Goal: Transaction & Acquisition: Purchase product/service

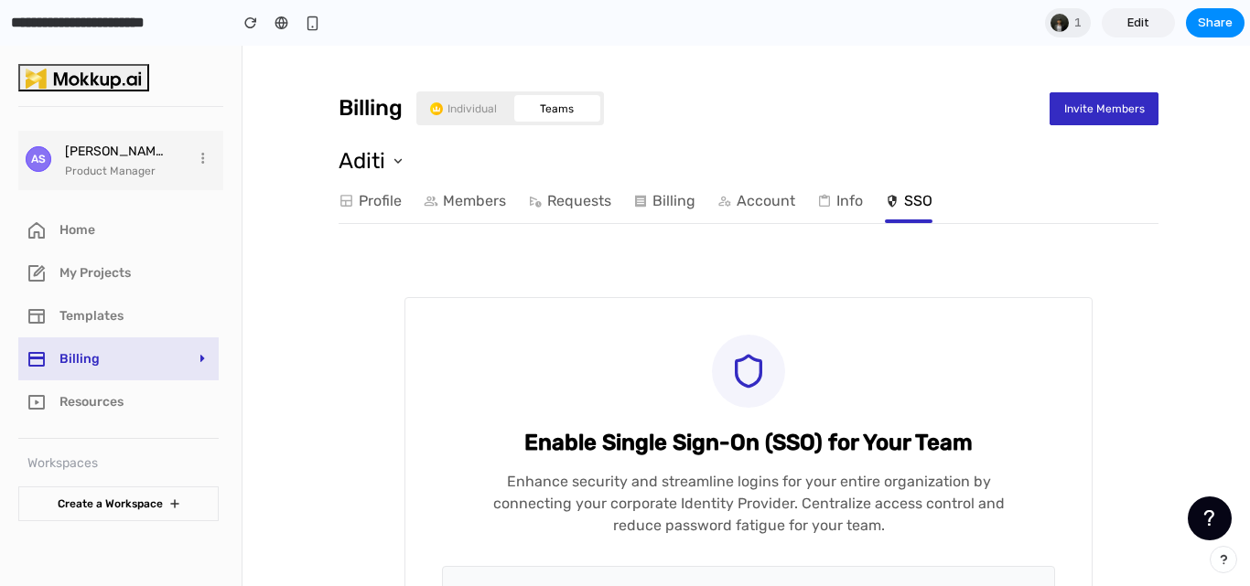
drag, startPoint x: 0, startPoint y: 46, endPoint x: 746, endPoint y: -80, distance: 756.1
click at [746, 46] on html "AS [PERSON_NAME] Product Manager Home My Projects Templates Billing Resources W…" at bounding box center [625, 316] width 1250 height 541
drag, startPoint x: 889, startPoint y: 219, endPoint x: 688, endPoint y: 495, distance: 341.8
click at [688, 495] on div "Billing Individual Teams Invite Members Aditi Profile Members Requests Billing …" at bounding box center [748, 595] width 1003 height 1099
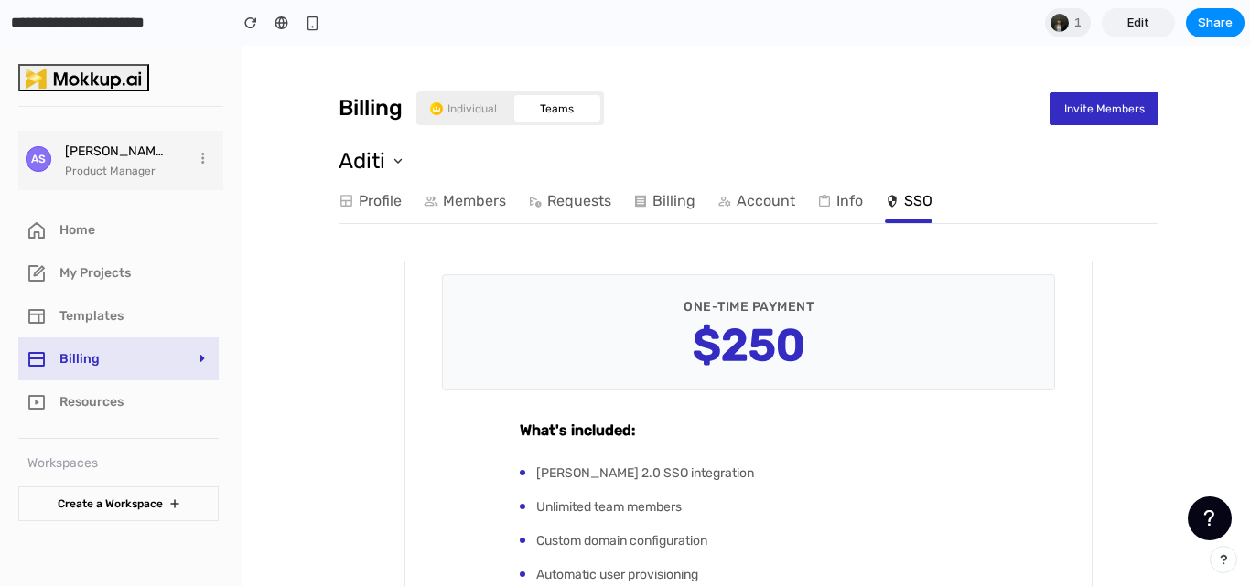
scroll to position [558, 0]
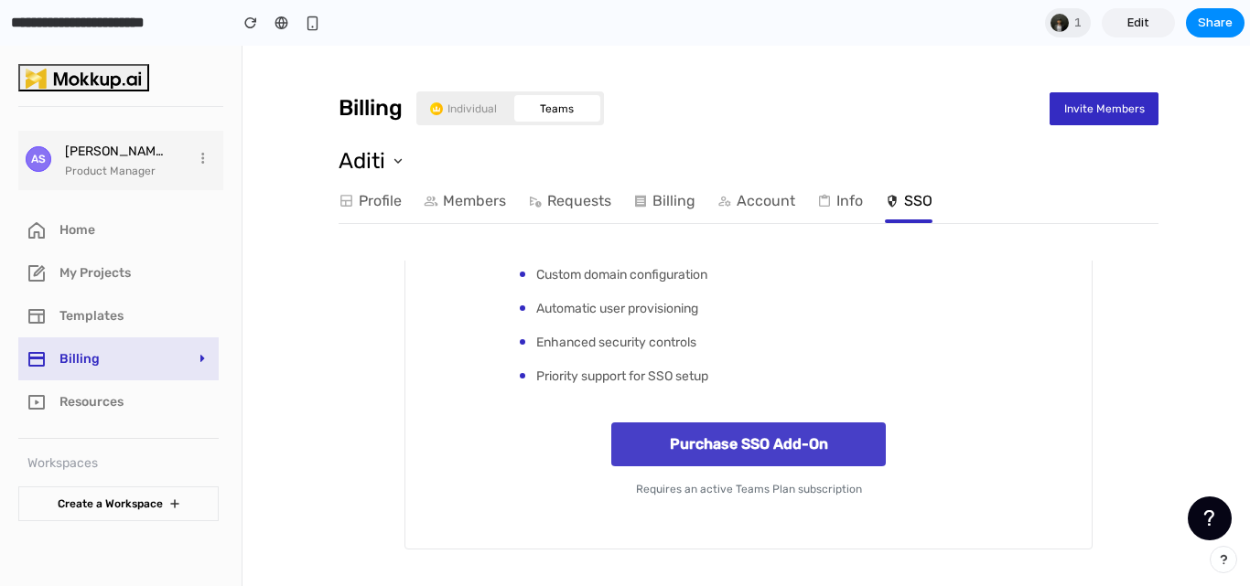
click at [750, 457] on button "Purchase SSO Add-On" at bounding box center [748, 445] width 274 height 44
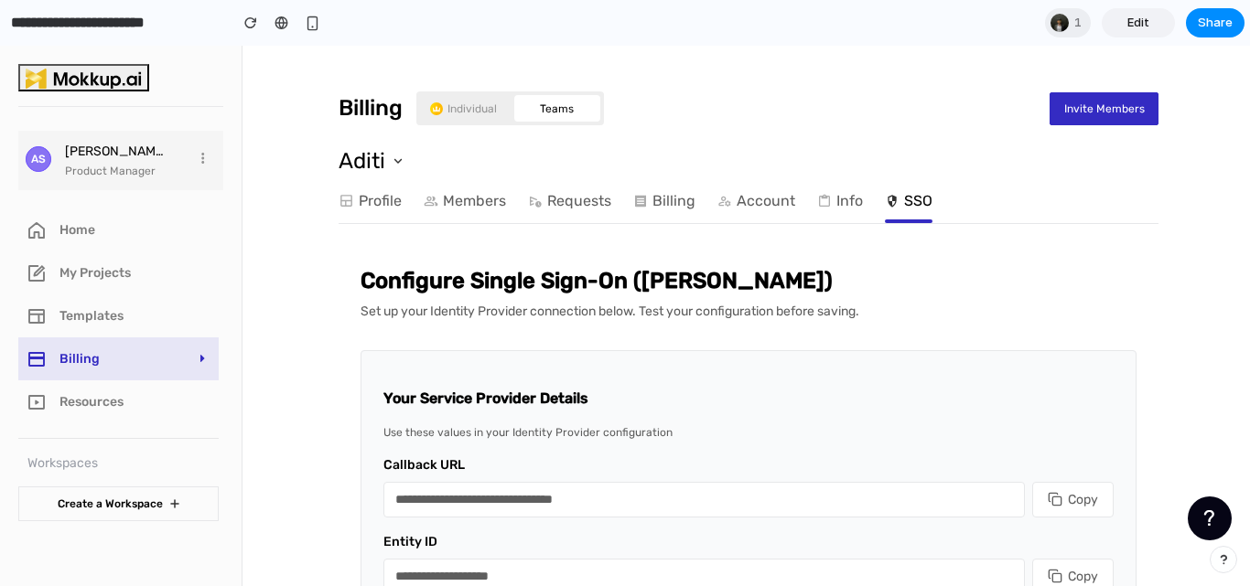
scroll to position [0, 0]
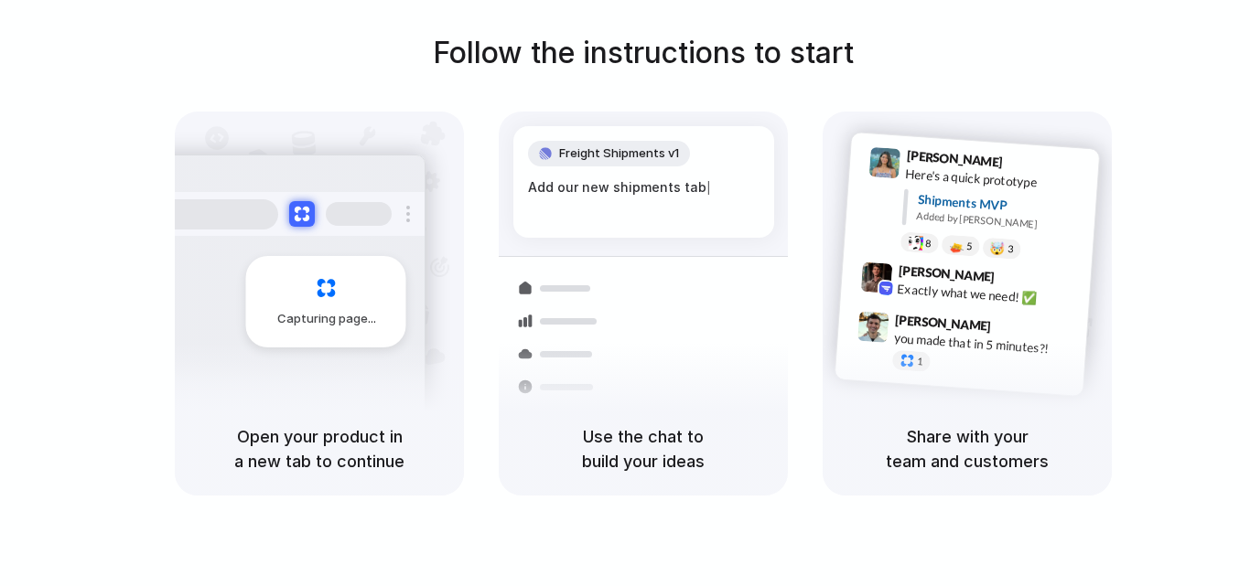
click at [953, 297] on div "Exactly what we need! ✅" at bounding box center [988, 295] width 183 height 31
click at [796, 225] on div "Capturing page Open your product in a new tab to continue Freight Shipments v1 …" at bounding box center [643, 304] width 937 height 384
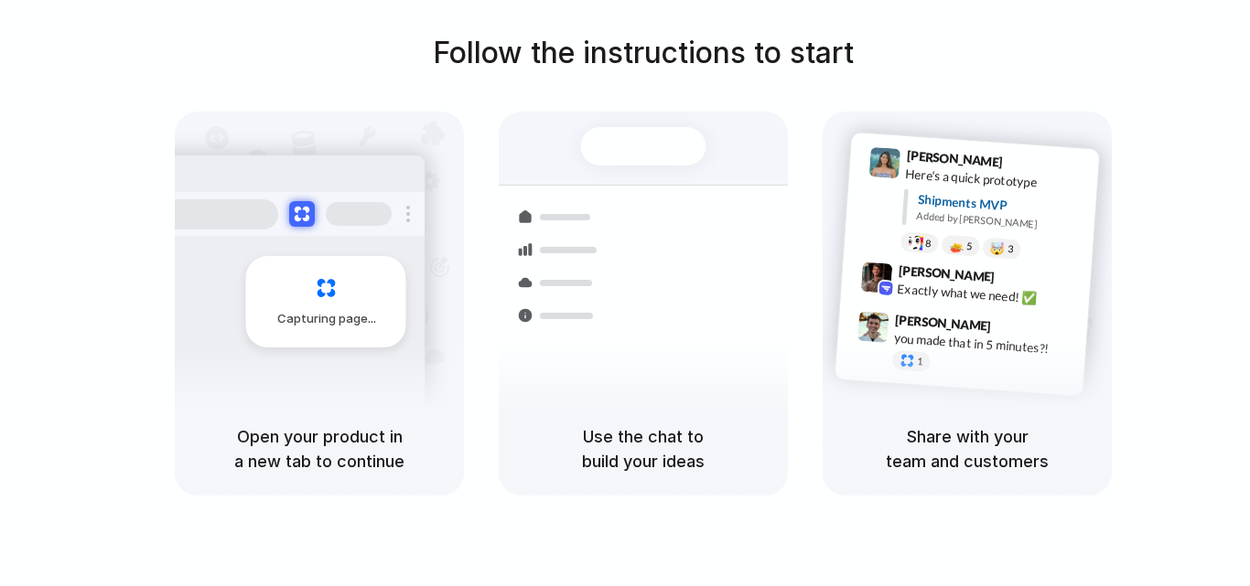
click at [578, 277] on div "Shipments" at bounding box center [546, 314] width 134 height 256
click at [295, 310] on span "Capturing page" at bounding box center [328, 319] width 102 height 18
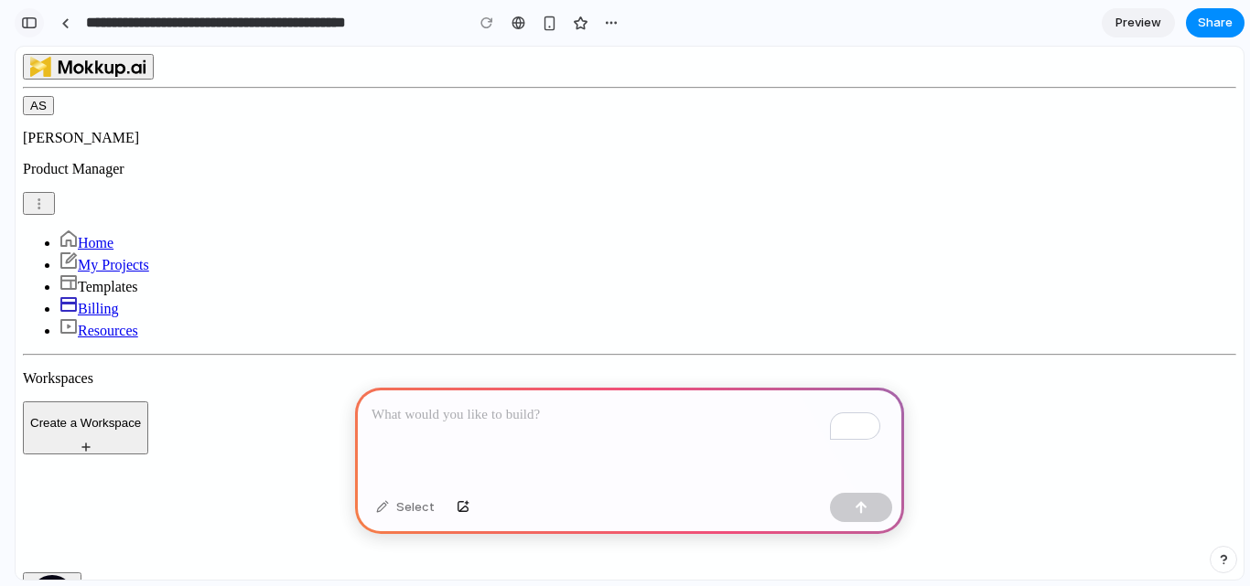
click at [21, 17] on div "button" at bounding box center [29, 22] width 16 height 13
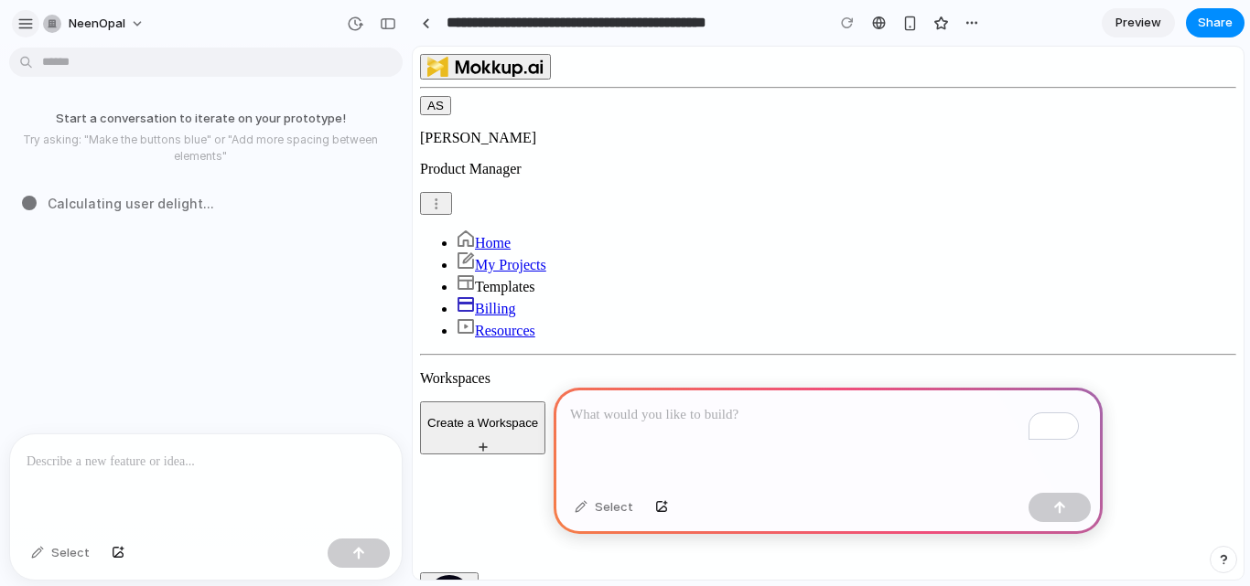
click at [22, 29] on div "button" at bounding box center [25, 24] width 16 height 16
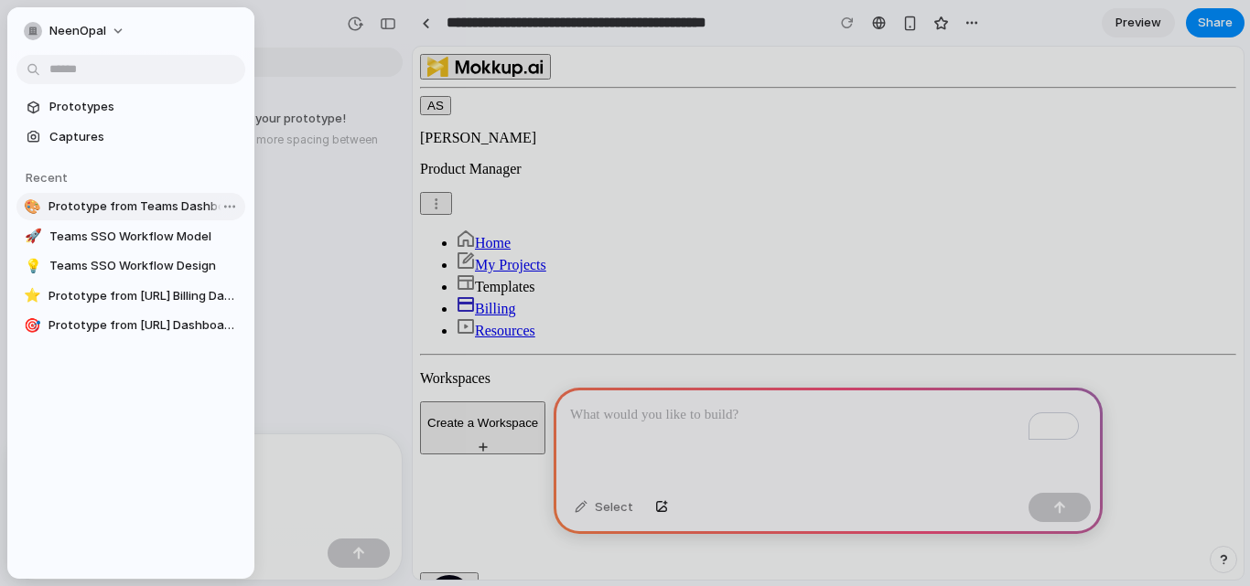
click at [146, 199] on span "Prototype from Teams Dashboard Wireframing Tool" at bounding box center [142, 207] width 189 height 18
click at [54, 38] on span "NeenOpal" at bounding box center [77, 31] width 57 height 18
click at [17, 27] on div "NeenOpal" at bounding box center [130, 29] width 247 height 44
click at [26, 31] on div "button" at bounding box center [33, 31] width 18 height 18
click at [147, 209] on span "Prototype from Teams Dashboard Wireframing Tool" at bounding box center [142, 207] width 189 height 18
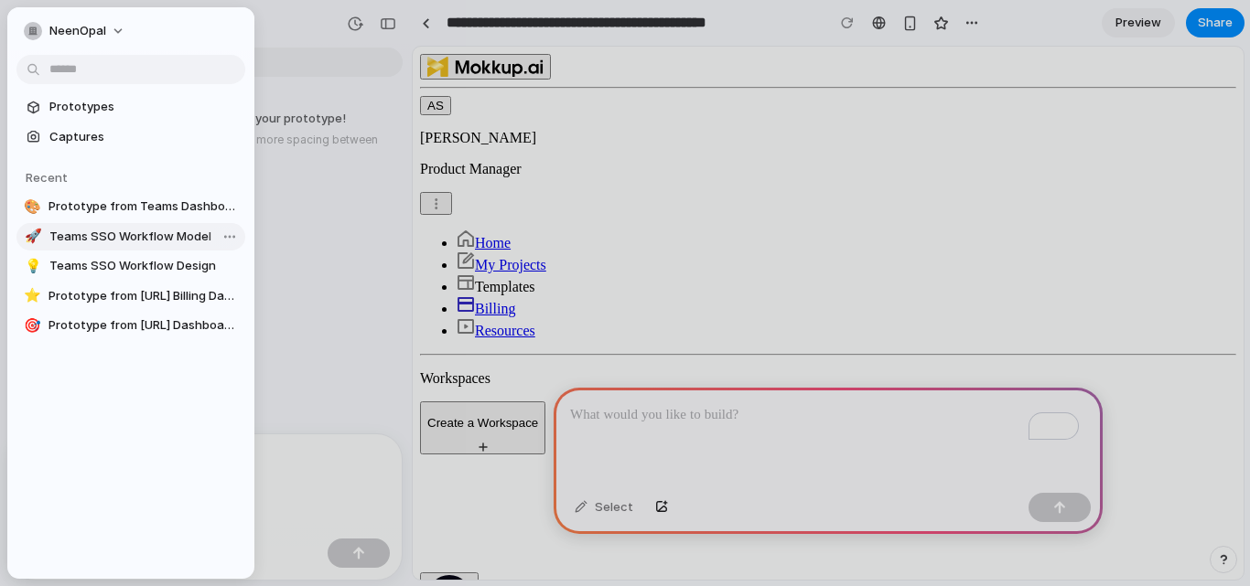
click at [188, 245] on span "Teams SSO Workflow Model" at bounding box center [143, 237] width 188 height 18
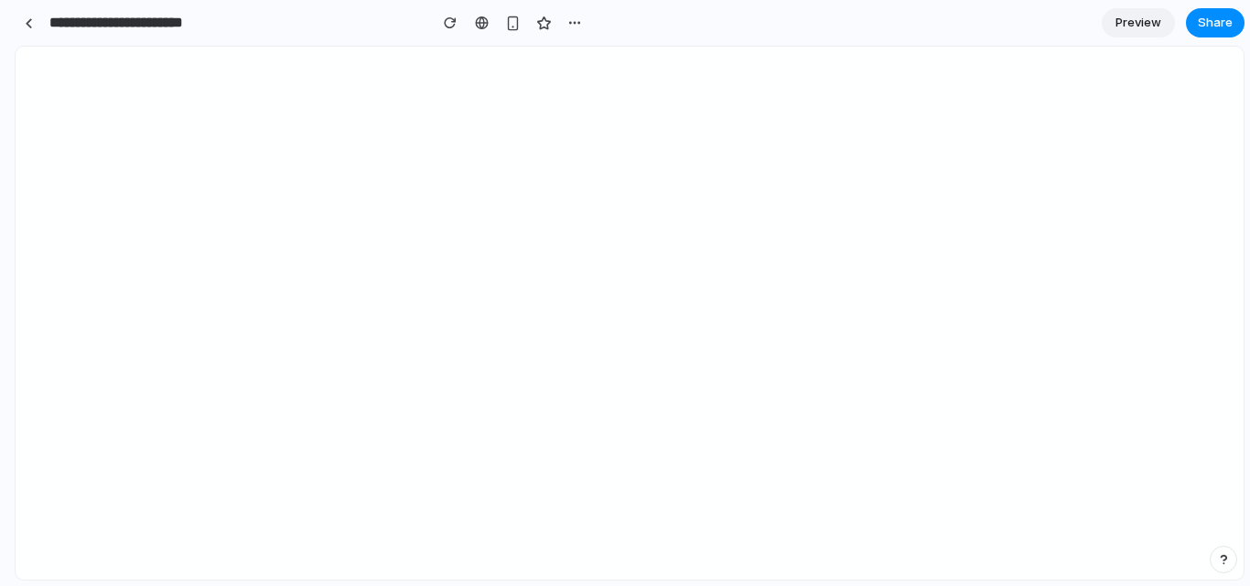
type input "**********"
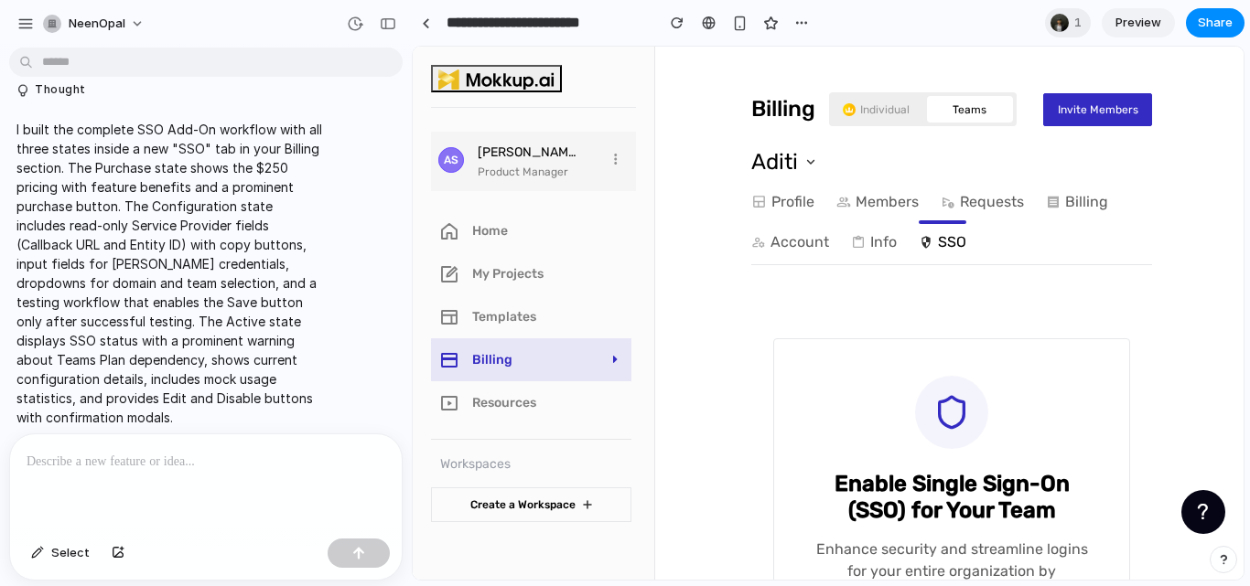
click at [924, 244] on img at bounding box center [928, 244] width 19 height 18
click at [937, 251] on link "SSO" at bounding box center [943, 242] width 48 height 37
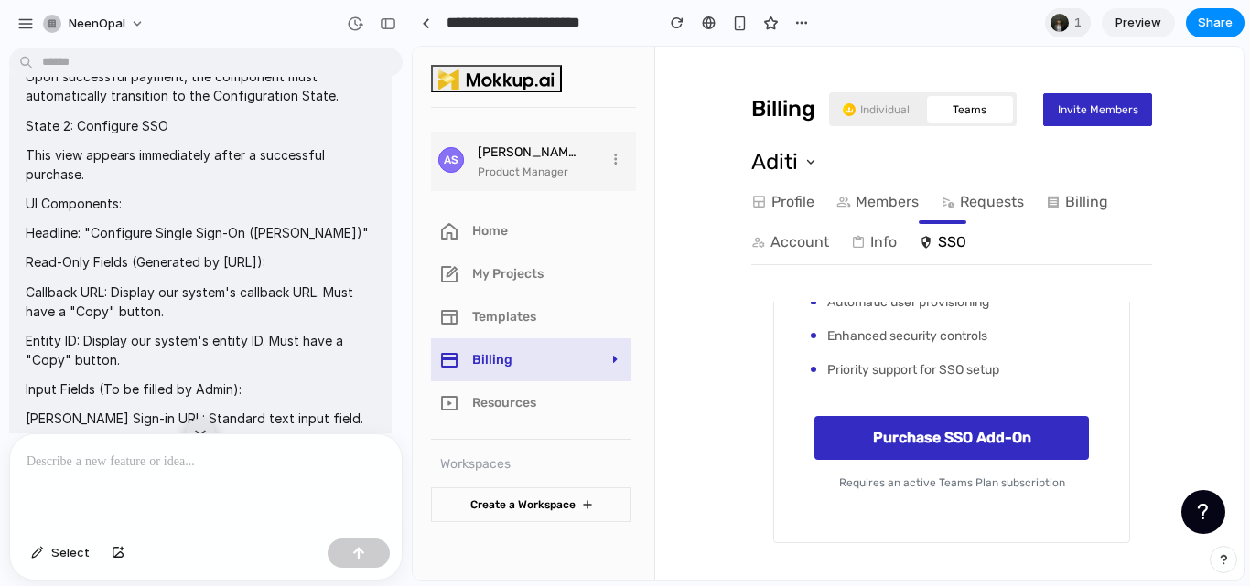
scroll to position [871, 0]
click at [38, 555] on div "button" at bounding box center [37, 553] width 13 height 11
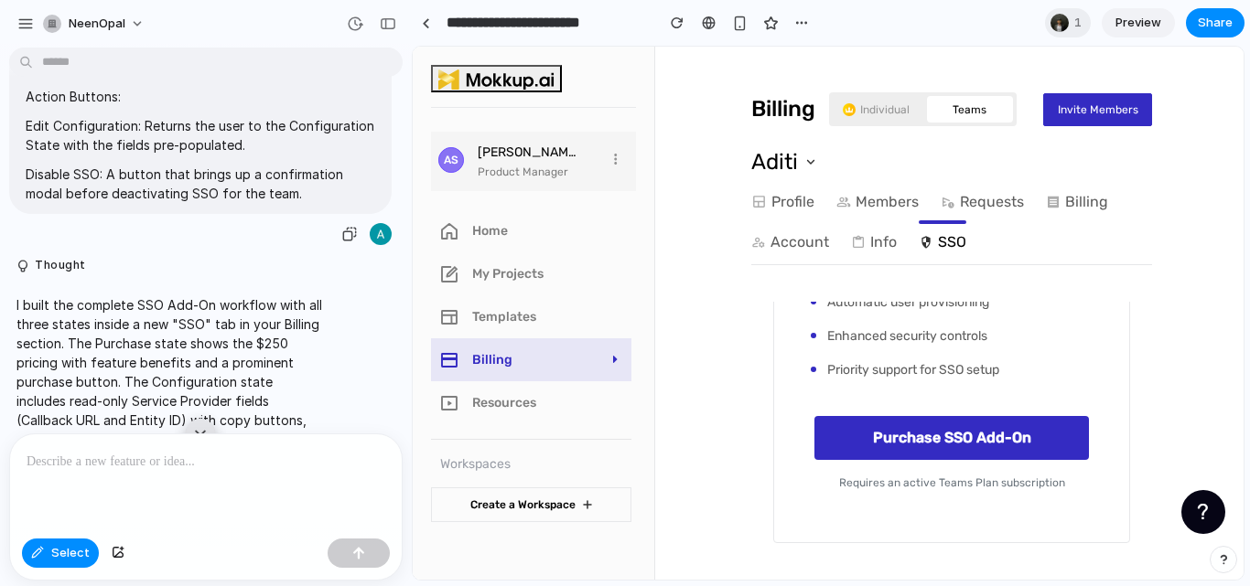
scroll to position [2364, 0]
click at [175, 459] on p "To enrich screen reader interactions, please activate Accessibility in Grammarl…" at bounding box center [206, 462] width 359 height 22
click at [178, 451] on p "To enrich screen reader interactions, please activate Accessibility in Grammarl…" at bounding box center [206, 462] width 359 height 22
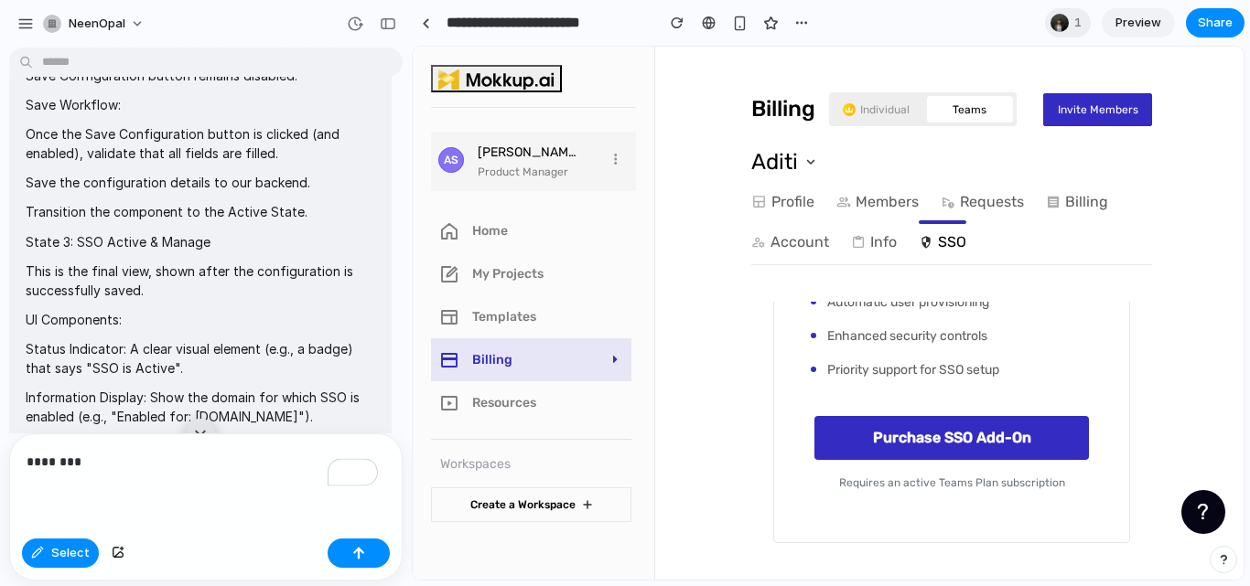
scroll to position [1799, 0]
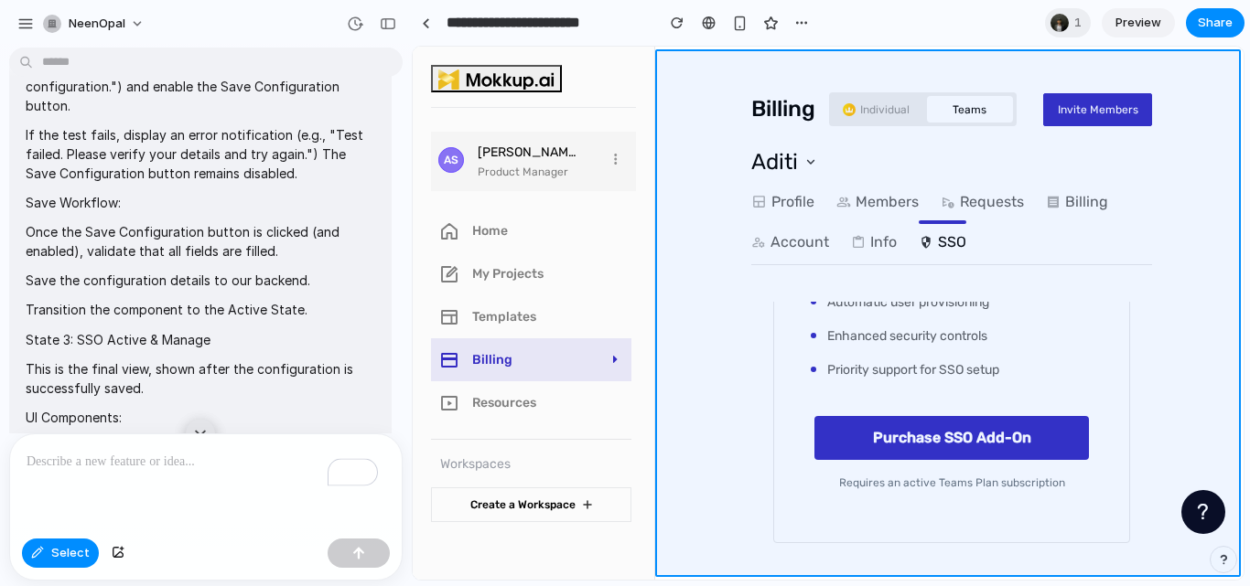
click at [745, 212] on div at bounding box center [828, 313] width 831 height 533
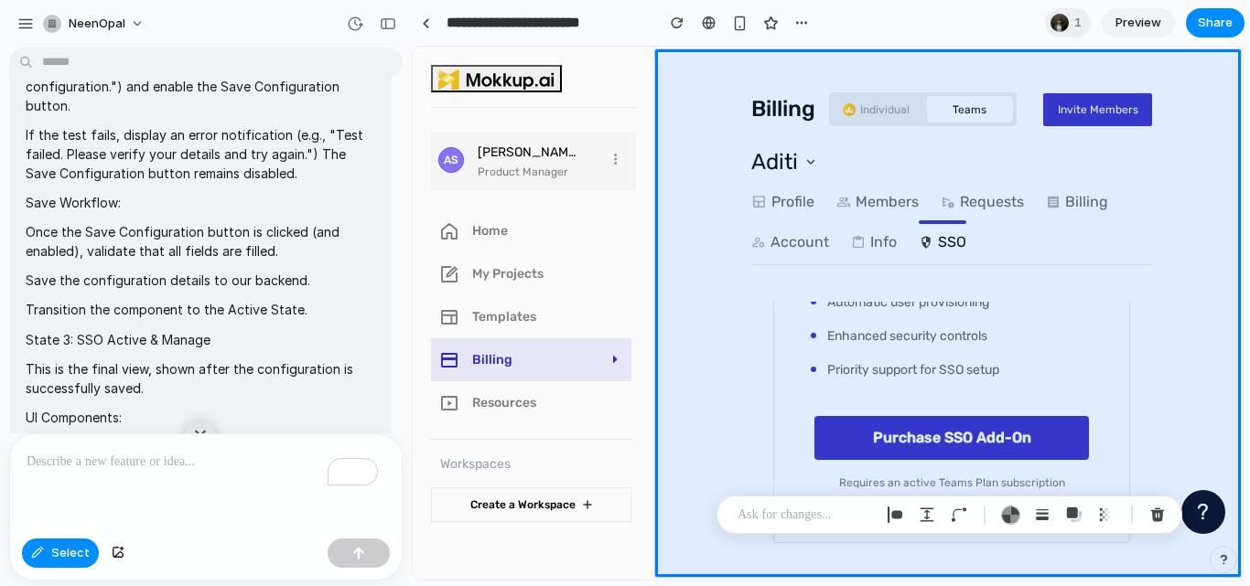
click at [31, 25] on div "button" at bounding box center [25, 24] width 16 height 16
click at [356, 154] on p "If the test fails, display an error notification (e.g., "Test failed. Please ve…" at bounding box center [200, 154] width 349 height 58
click at [382, 16] on button "button" at bounding box center [387, 23] width 29 height 29
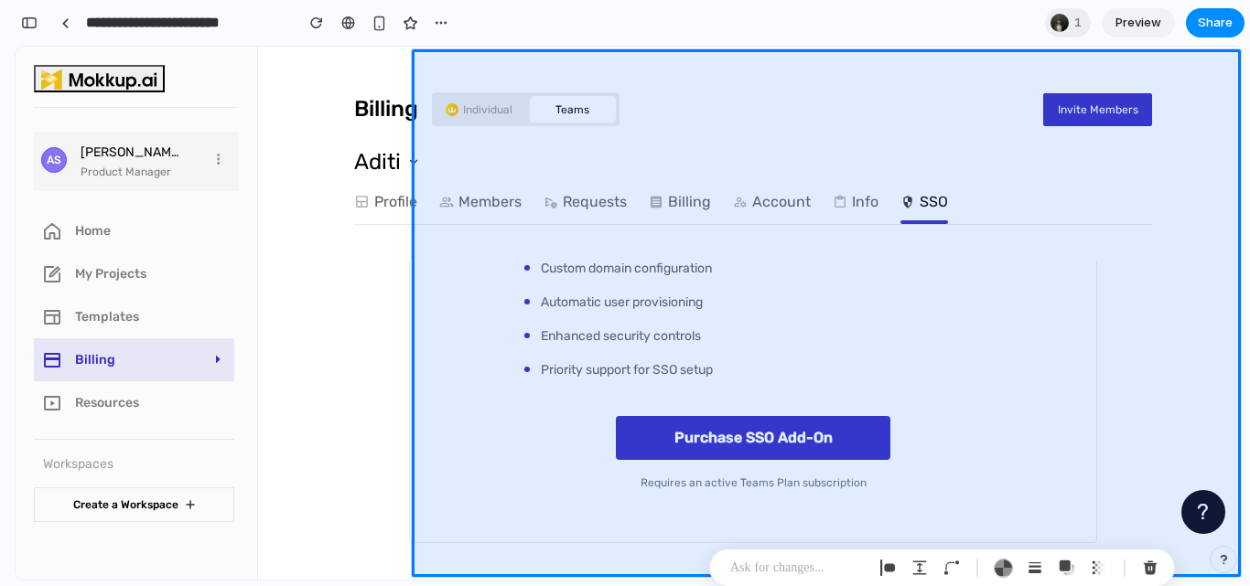
scroll to position [565, 0]
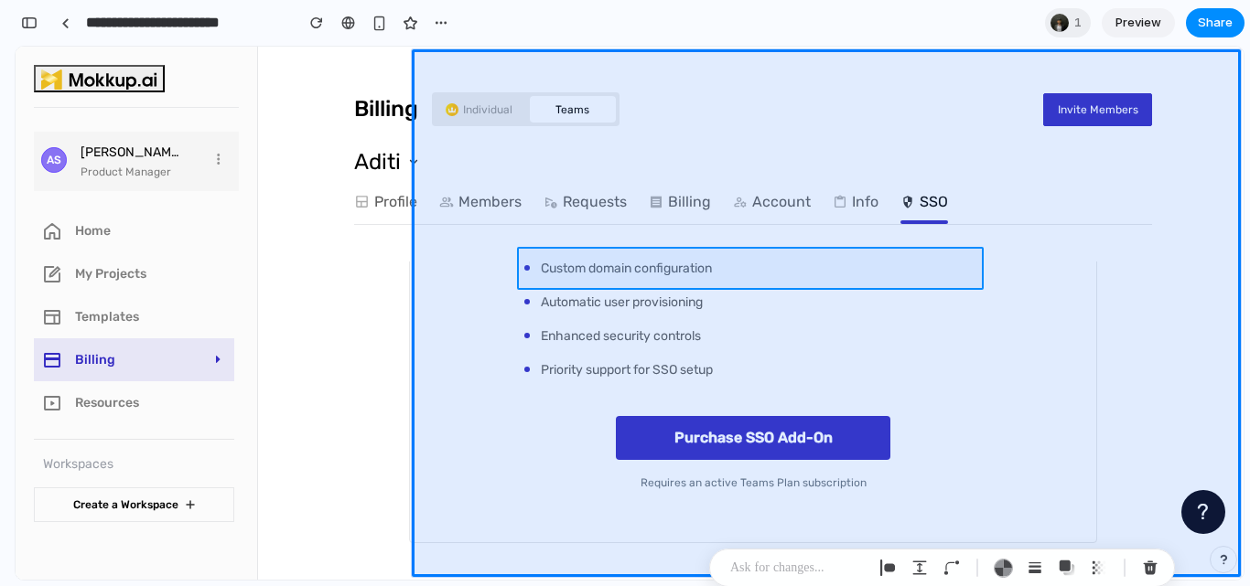
click at [981, 270] on div at bounding box center [826, 313] width 834 height 533
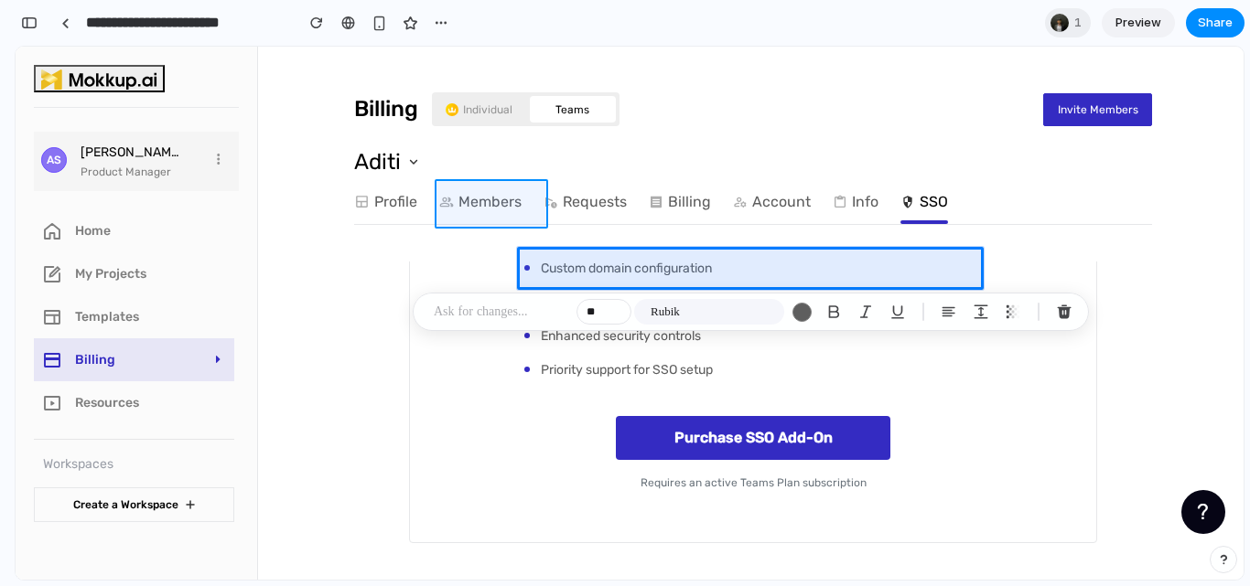
click at [919, 192] on div at bounding box center [826, 313] width 834 height 533
type input "**"
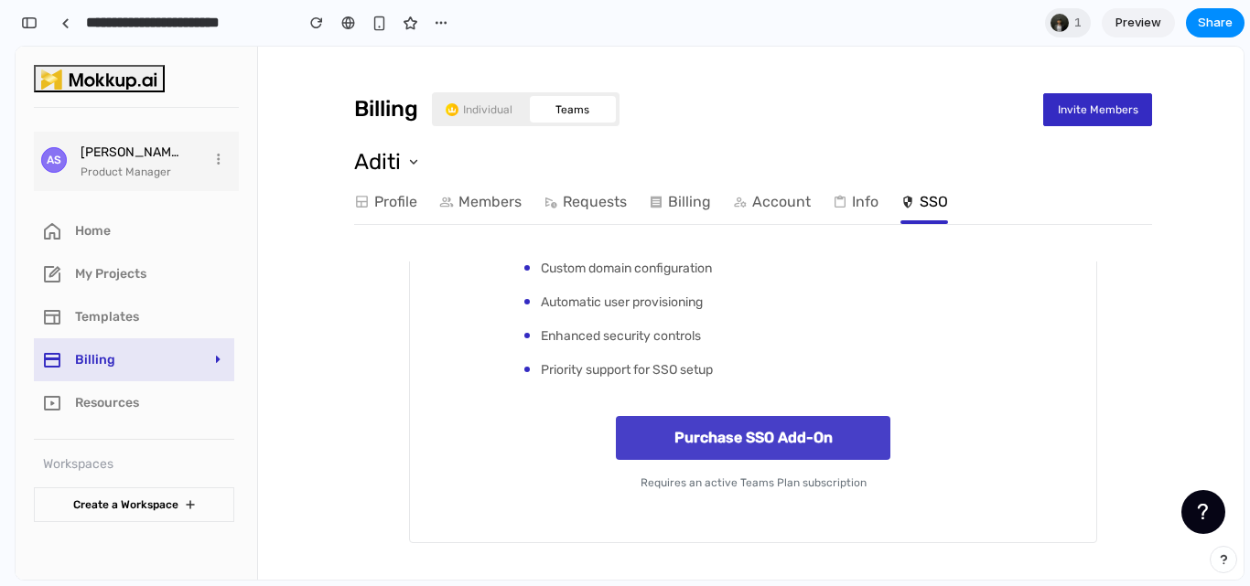
click at [813, 441] on button "Purchase SSO Add-On" at bounding box center [753, 438] width 274 height 44
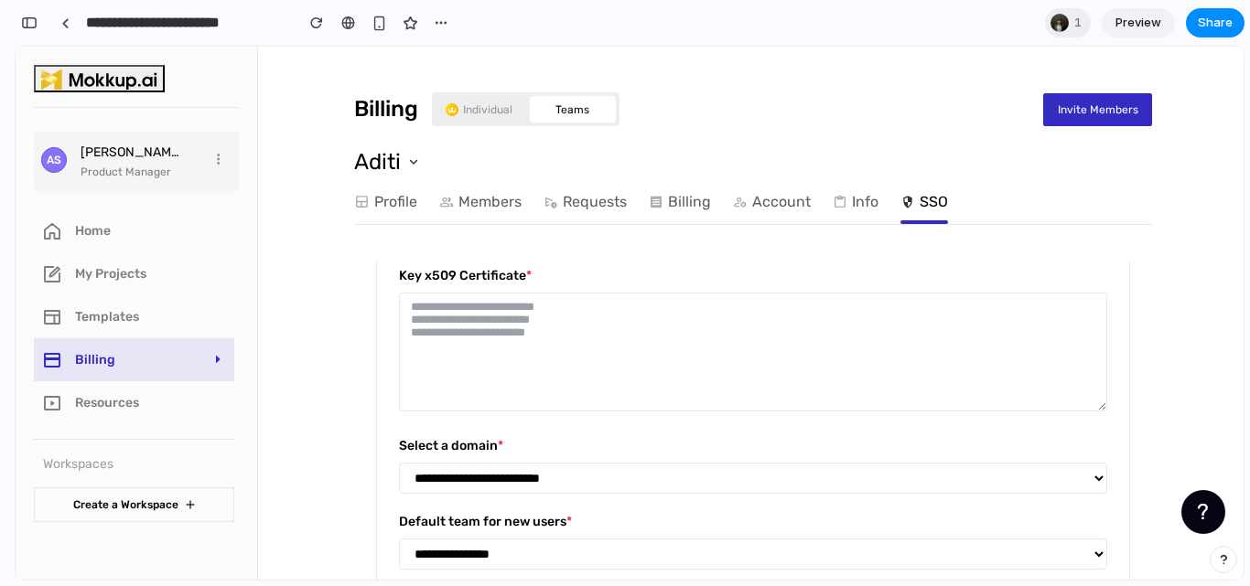
scroll to position [703, 0]
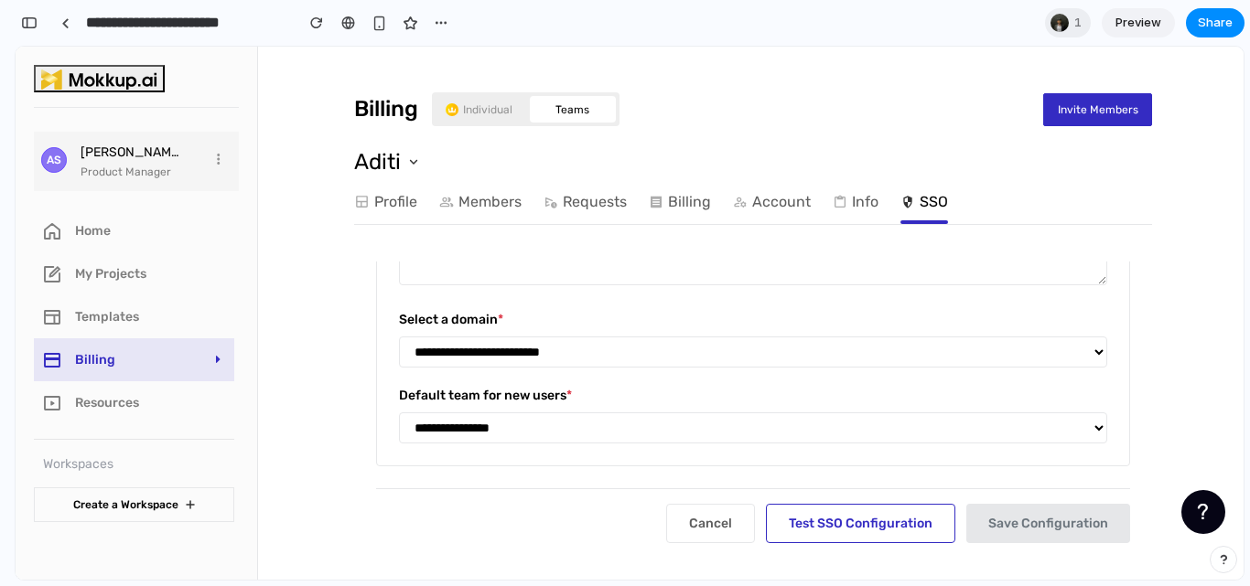
click at [736, 405] on div "**********" at bounding box center [753, 415] width 708 height 58
click at [869, 215] on link "Info" at bounding box center [856, 202] width 46 height 37
click at [661, 351] on select "**********" at bounding box center [753, 352] width 708 height 31
click at [17, 15] on button "button" at bounding box center [29, 22] width 29 height 29
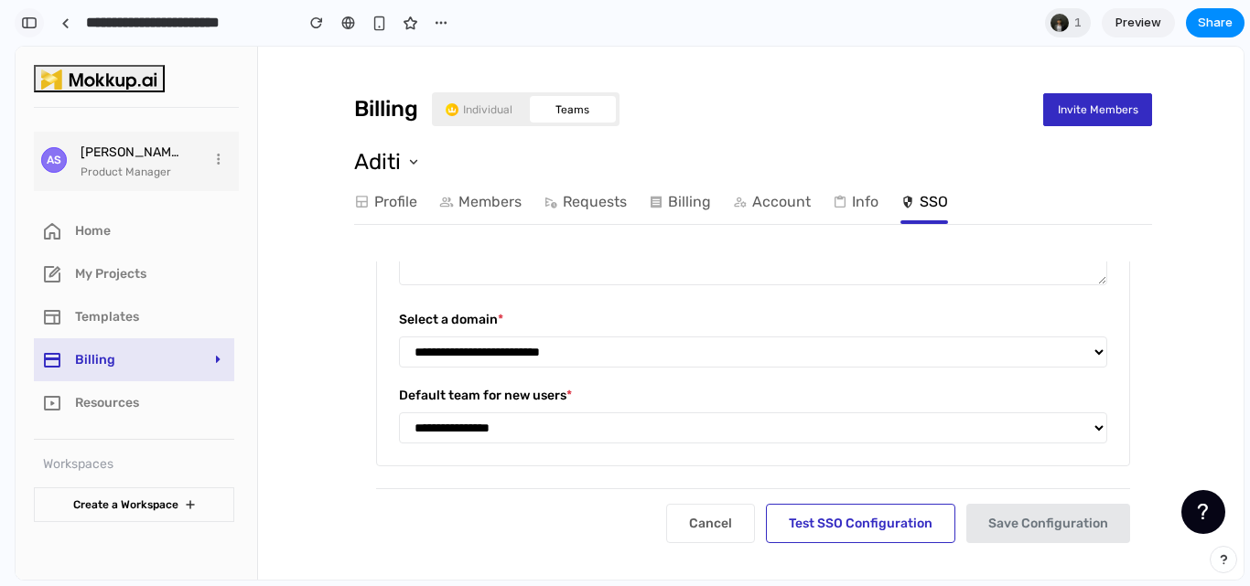
scroll to position [1799, 0]
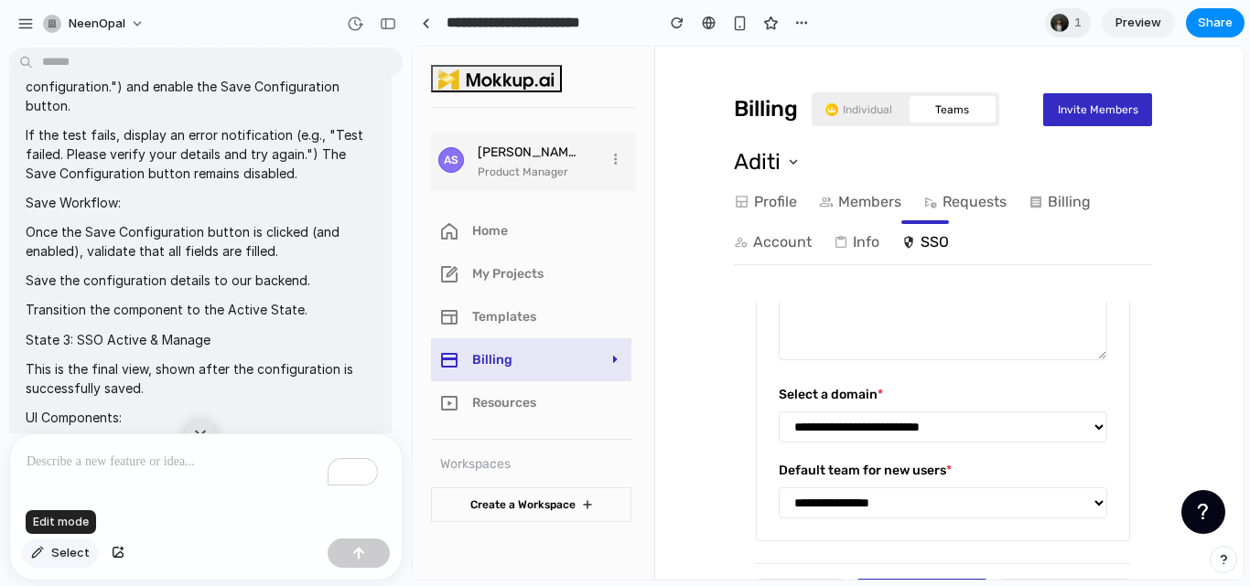
click at [42, 553] on div "button" at bounding box center [37, 553] width 13 height 11
click at [398, 27] on button "button" at bounding box center [387, 23] width 29 height 29
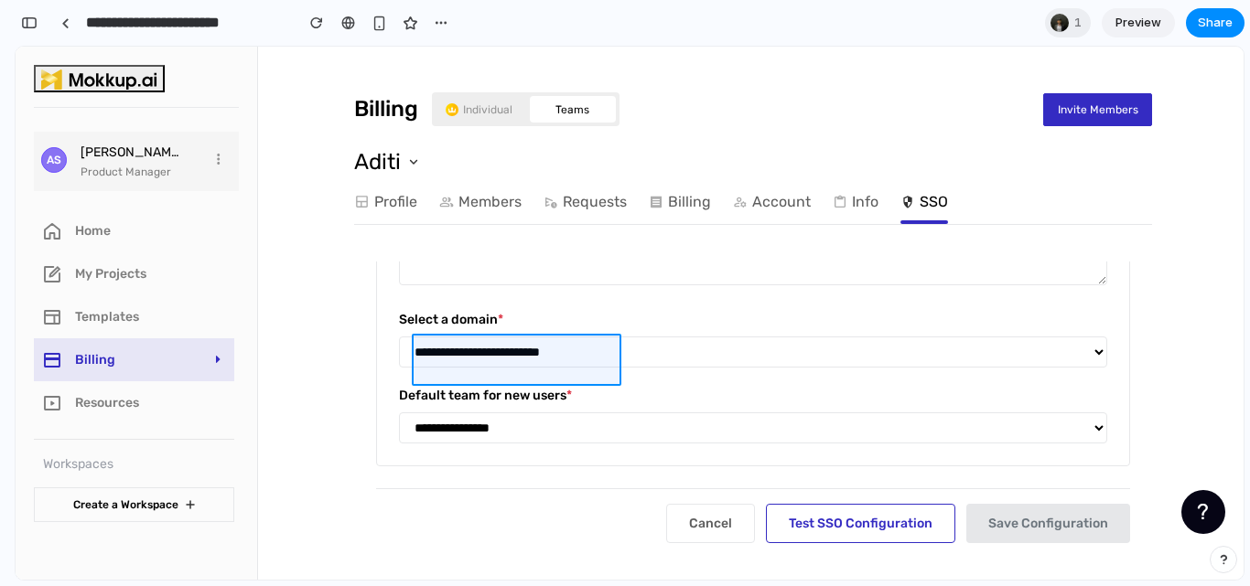
click at [536, 373] on div at bounding box center [826, 313] width 834 height 533
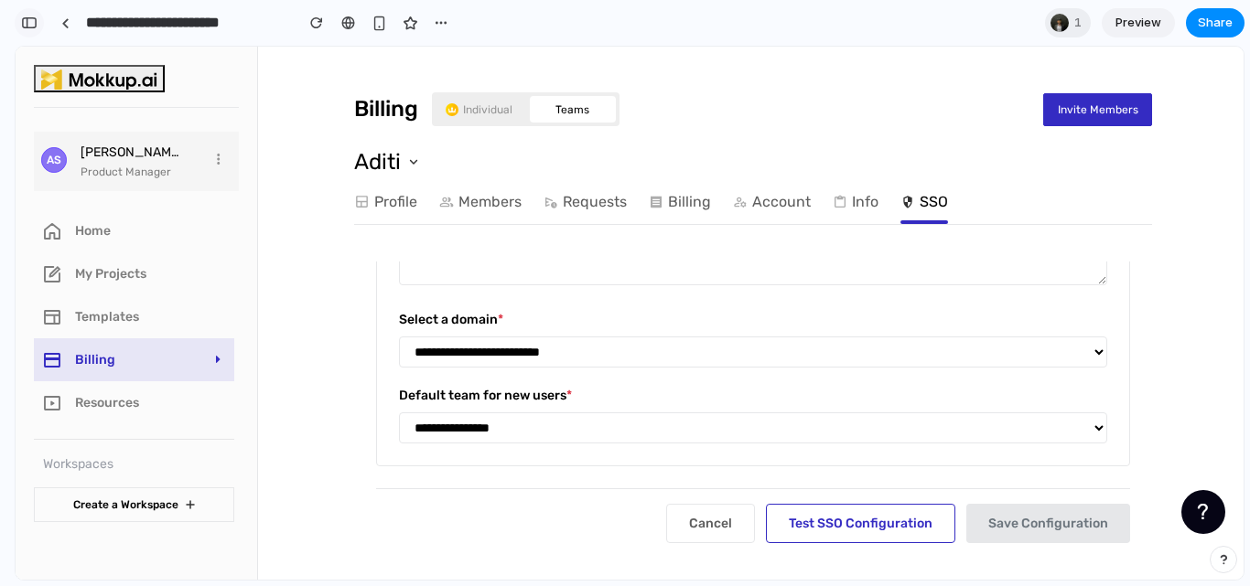
click at [26, 14] on button "button" at bounding box center [29, 22] width 29 height 29
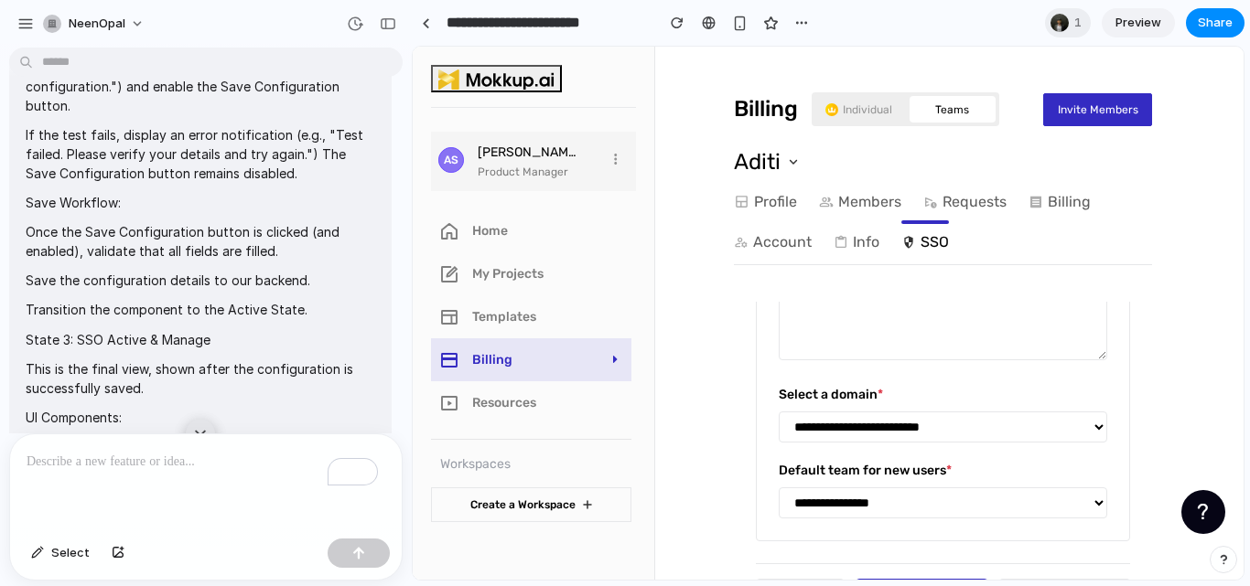
click at [145, 453] on p "To enrich screen reader interactions, please activate Accessibility in Grammarl…" at bounding box center [202, 462] width 351 height 22
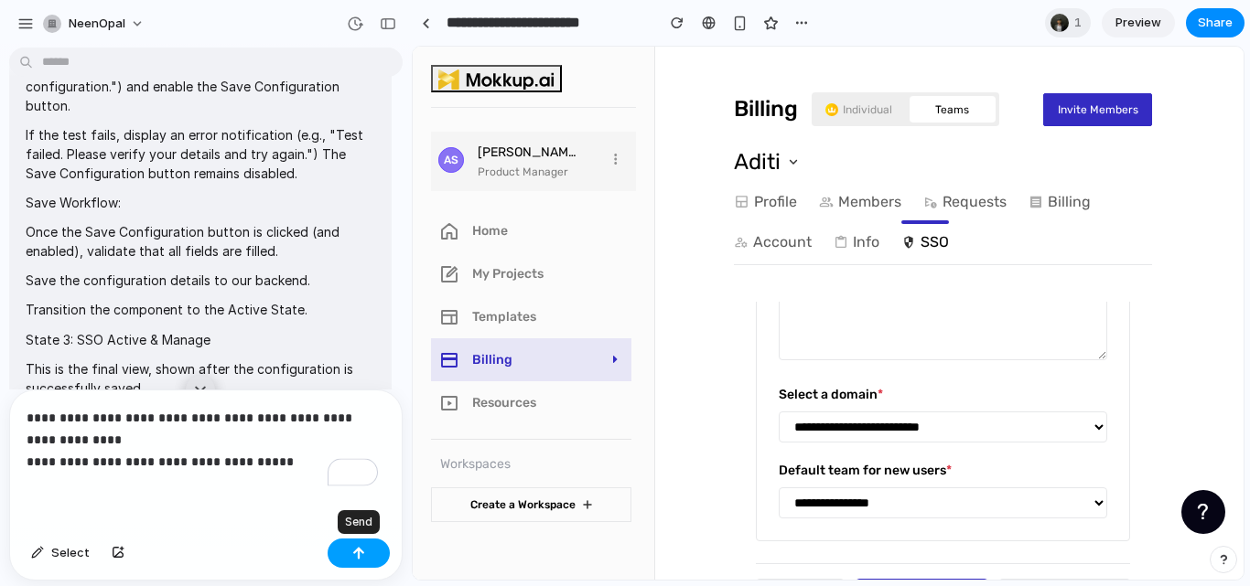
click at [367, 547] on button "button" at bounding box center [359, 553] width 62 height 29
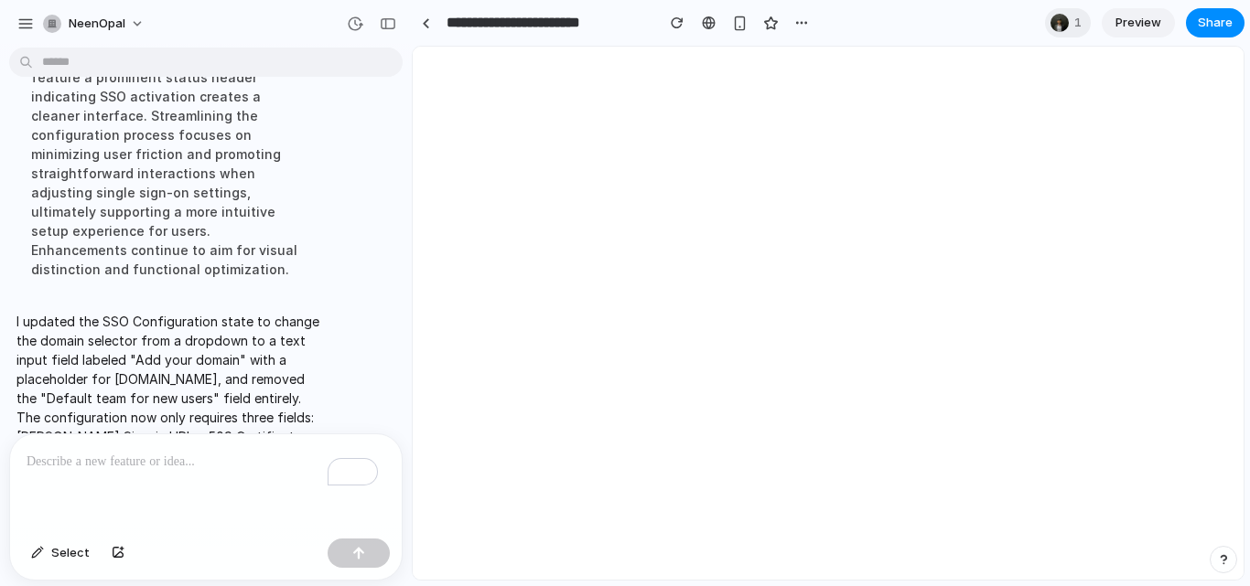
scroll to position [0, 0]
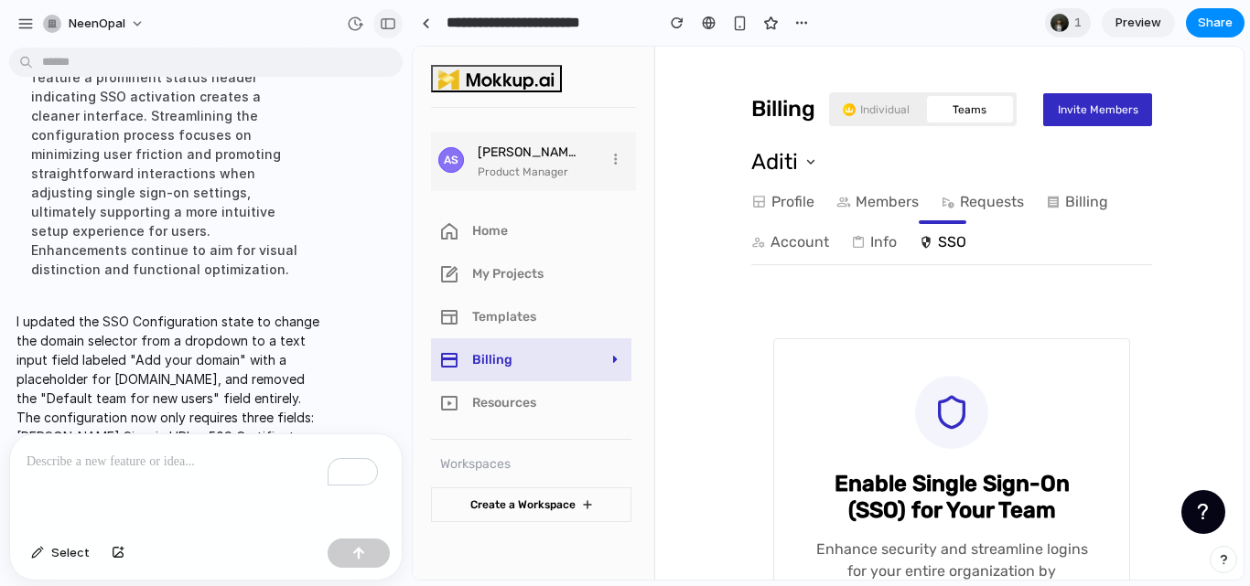
click at [399, 26] on button "button" at bounding box center [387, 23] width 29 height 29
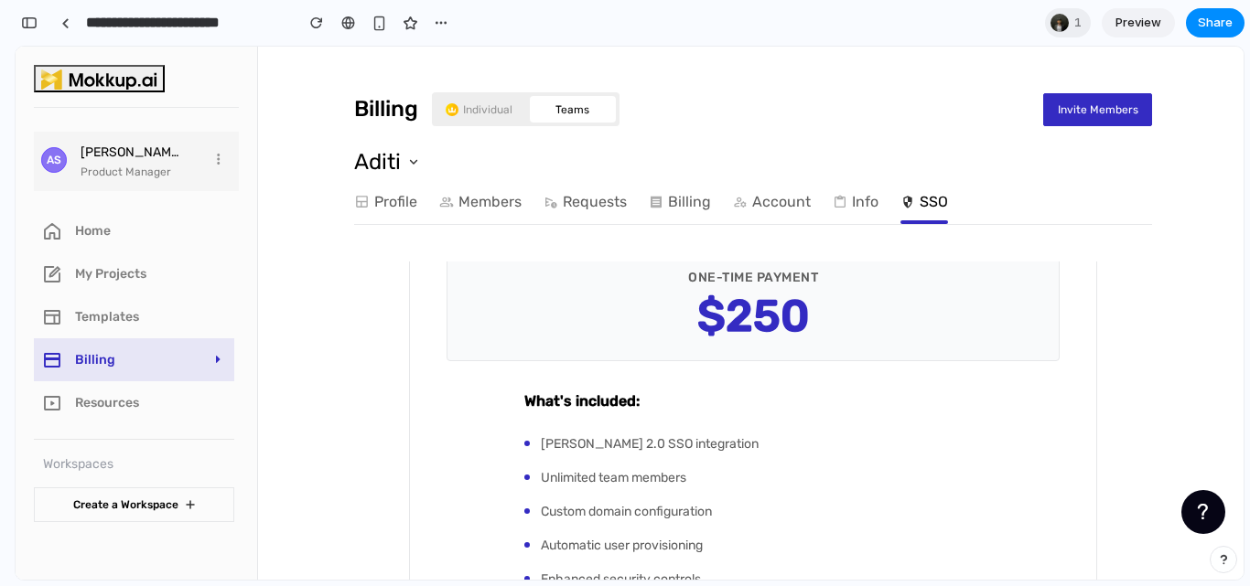
scroll to position [565, 0]
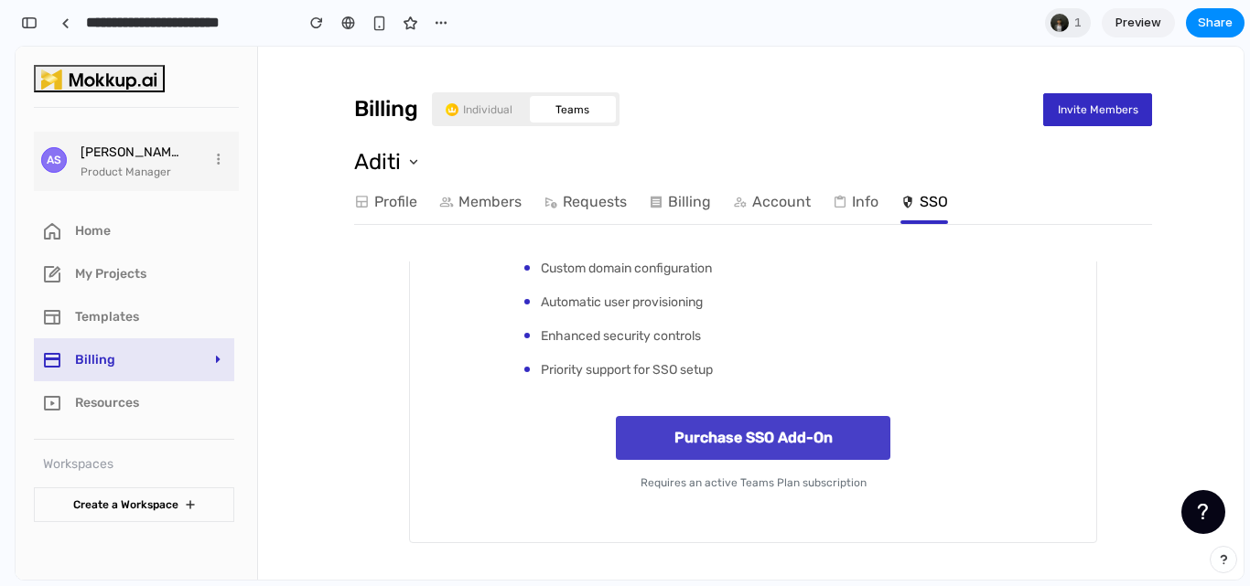
click at [798, 450] on button "Purchase SSO Add-On" at bounding box center [753, 438] width 274 height 44
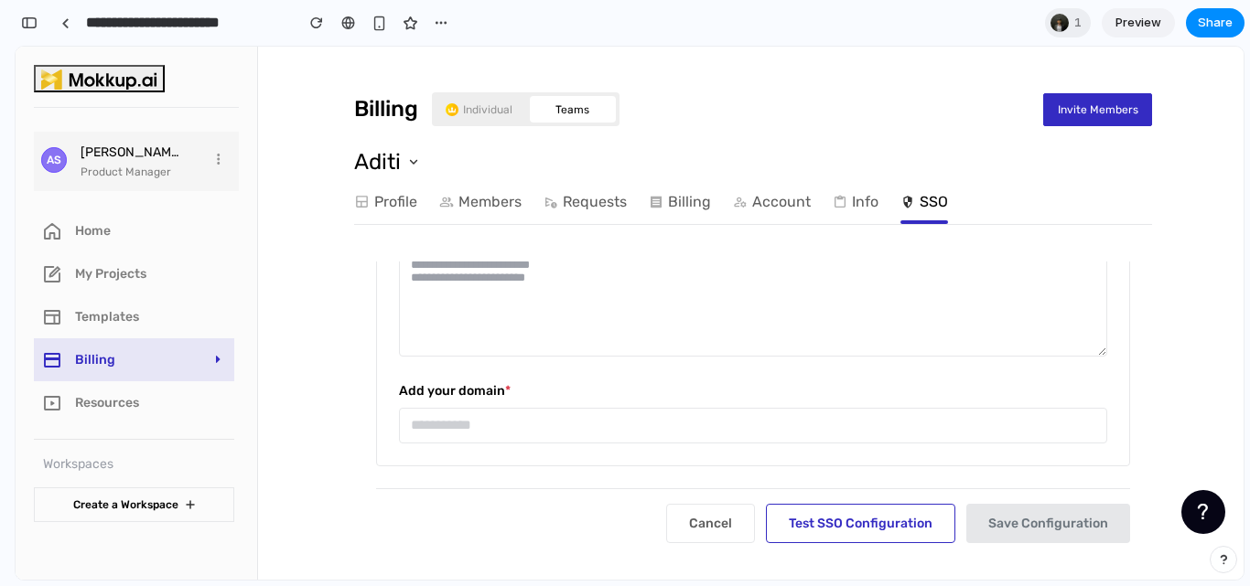
scroll to position [0, 0]
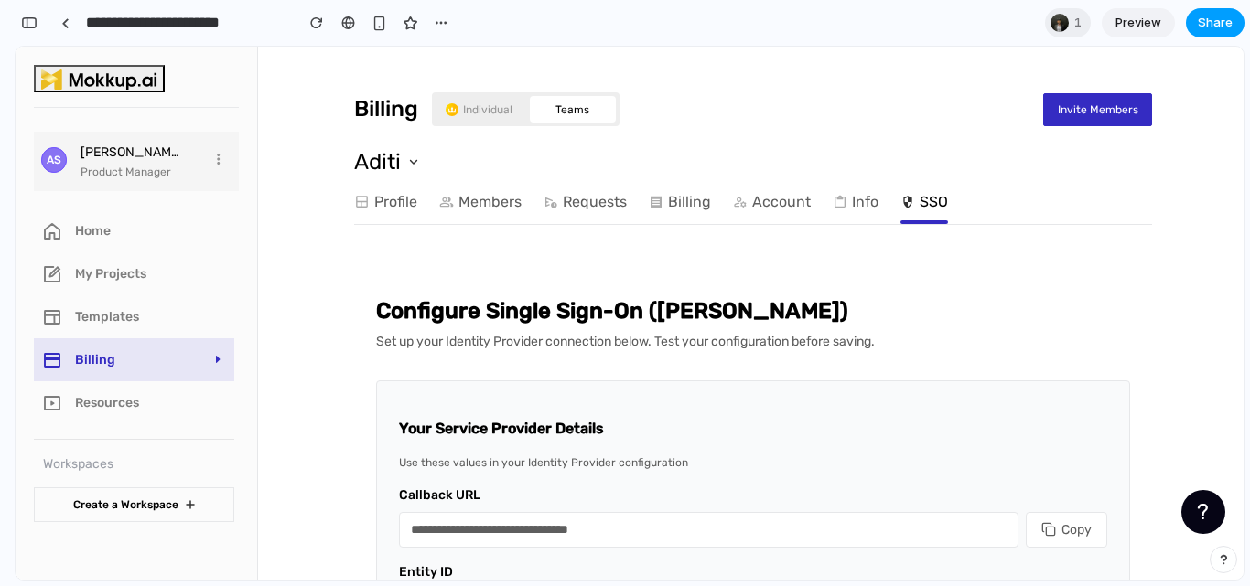
click at [1217, 24] on span "Share" at bounding box center [1215, 23] width 35 height 18
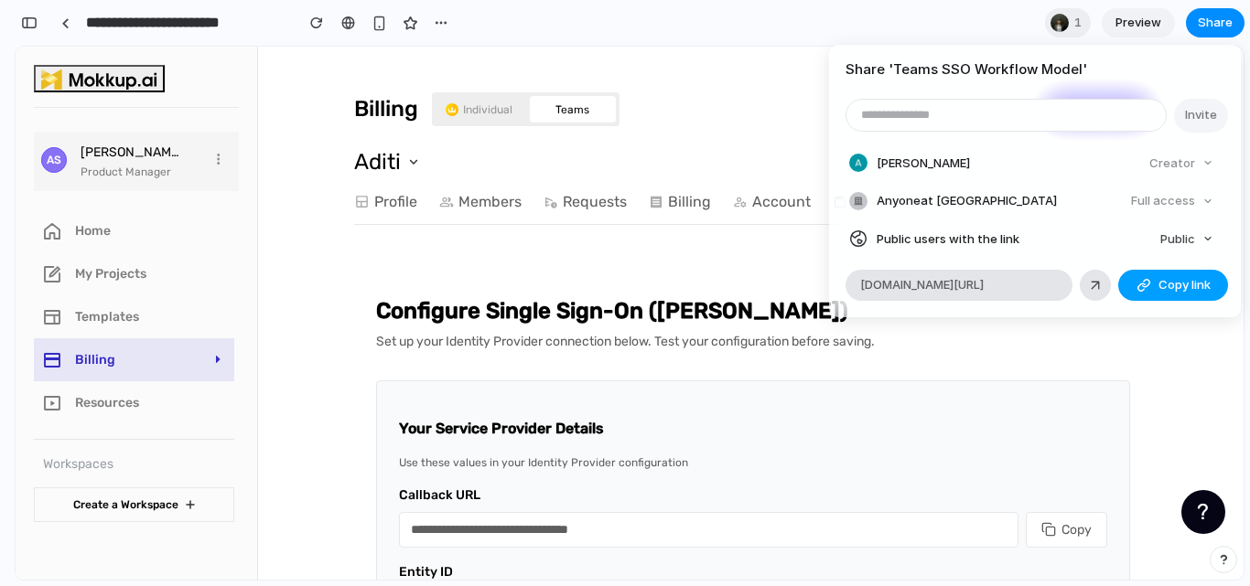
click at [1144, 285] on div "button" at bounding box center [1143, 285] width 15 height 15
